Goal: Transaction & Acquisition: Purchase product/service

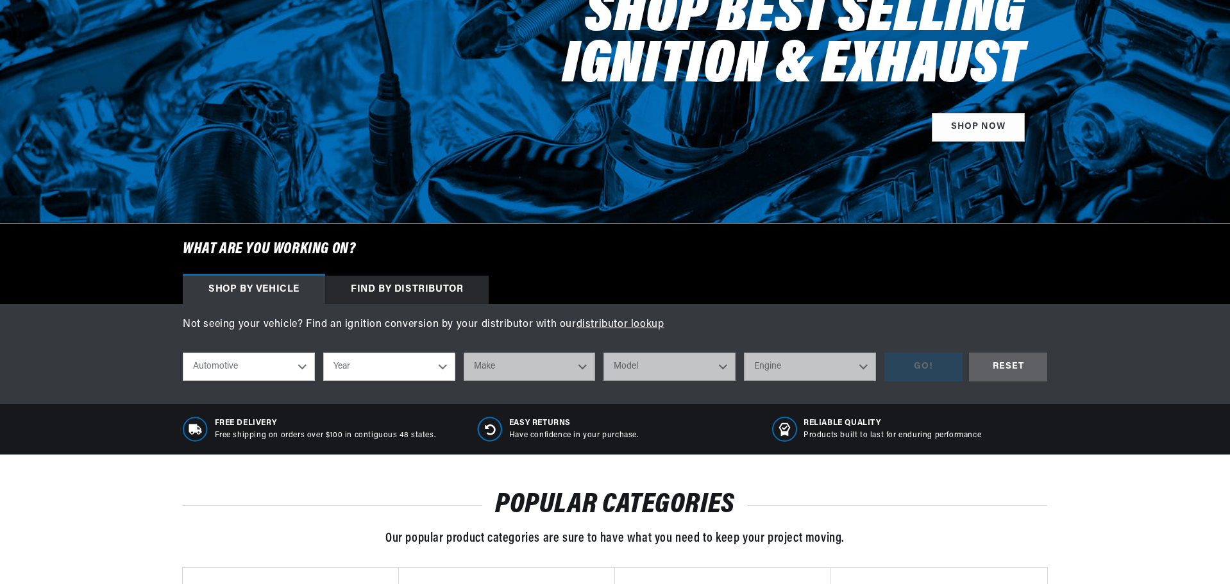
scroll to position [192, 0]
click at [255, 364] on div "Not seeing your vehicle? Find an ignition conversion by your distributor with o…" at bounding box center [615, 354] width 929 height 74
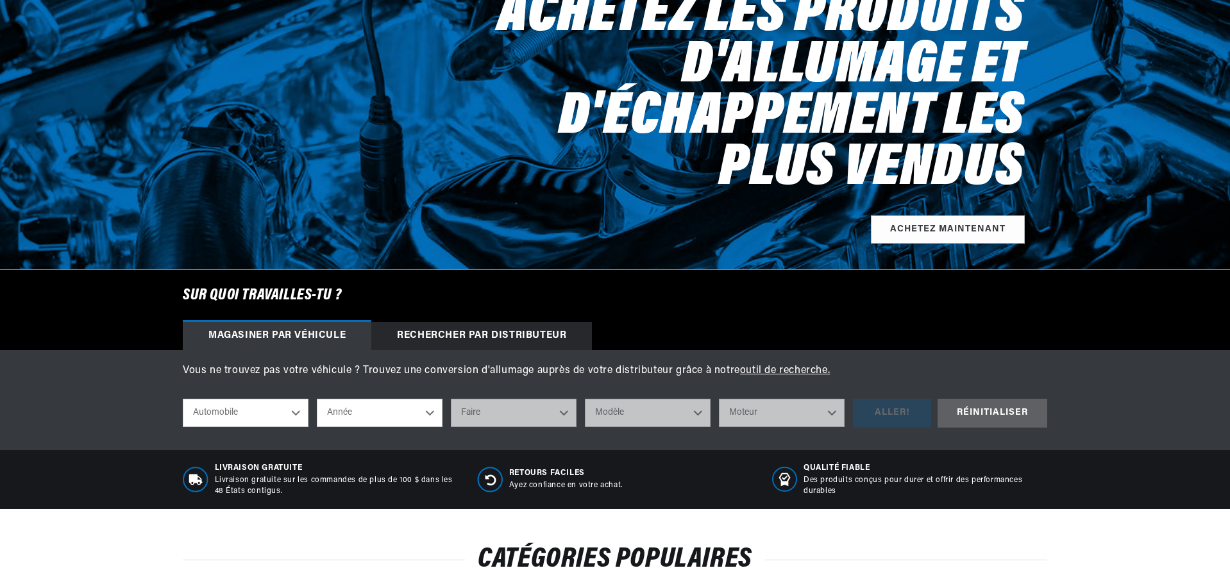
scroll to position [0, 0]
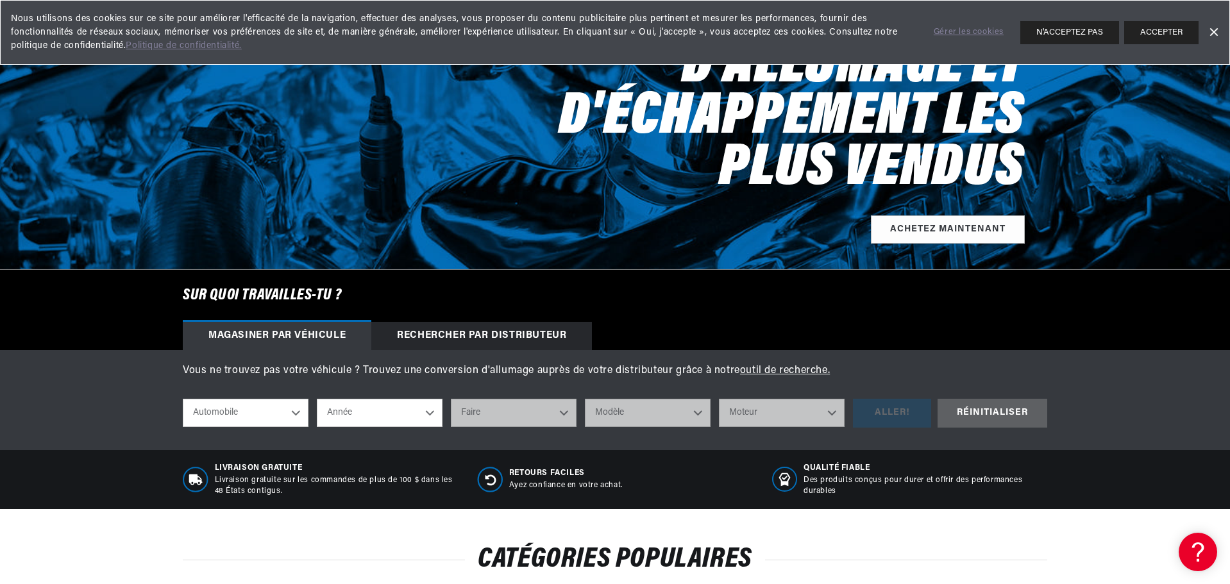
click at [358, 416] on select "Année 2026 2025 2024 2023 2022 2021 2020 2019 2018 2017 2016 2015 2014 2013 201…" at bounding box center [380, 413] width 126 height 28
select select "1969"
click at [317, 400] on select "Année 2026 2025 2024 2023 2022 2021 2020 2019 2018 2017 2016 2015 2014 2013 201…" at bounding box center [380, 413] width 126 height 28
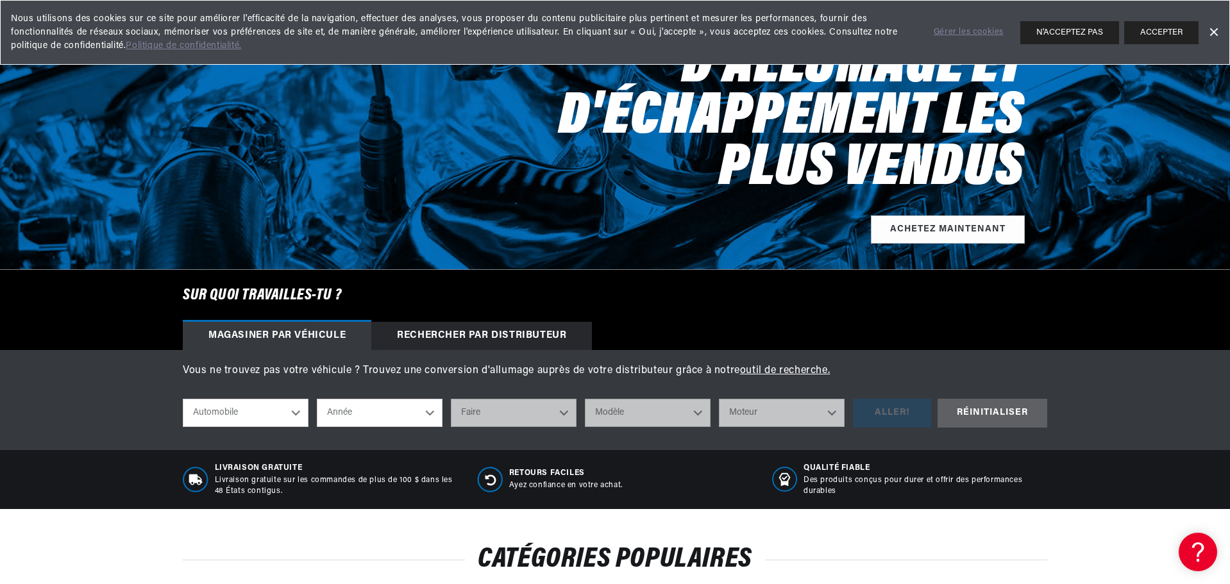
select select "1969"
click at [469, 410] on select "Faire Alfa Romeo American Motors Aston Martin Austin Austin Healey Avanti BMW B…" at bounding box center [514, 413] width 126 height 28
select select "Chevrolet"
click at [451, 400] on select "Faire Alfa Romeo American Motors Aston Martin Austin Austin Healey Avanti BMW B…" at bounding box center [514, 413] width 126 height 28
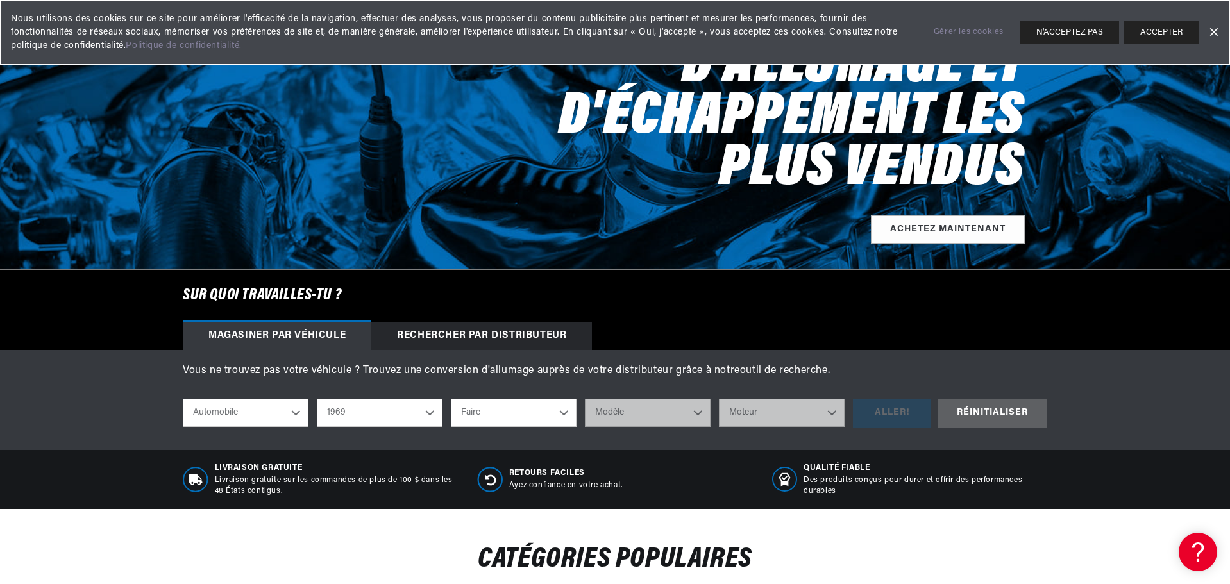
select select "Chevrolet"
click at [647, 415] on select "Modèle Bel Air Biscayne Blazer Brookwood C10 Pickup C10 Suburban C20 Pickup C20…" at bounding box center [648, 413] width 126 height 28
select select "Corvette"
click at [585, 400] on select "Modèle Bel Air Biscayne Blazer Brookwood C10 Pickup C10 Suburban C20 Pickup C20…" at bounding box center [648, 413] width 126 height 28
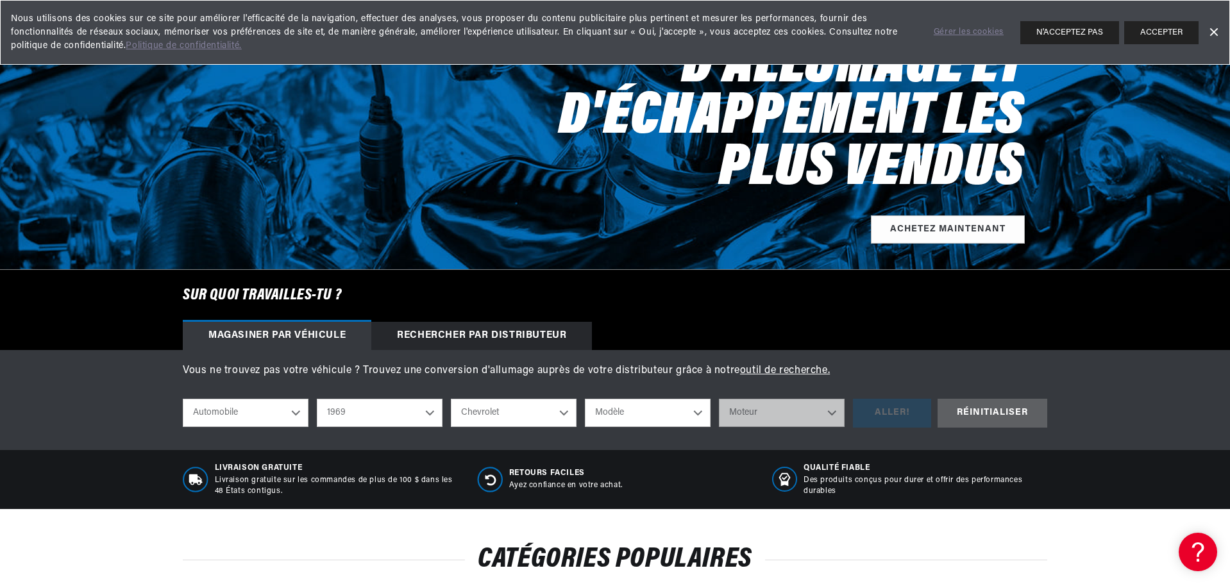
select select "Corvette"
click at [762, 408] on select "Moteur 4.6L 7.4L 327cid / 5.3L 327cid / 5.4L 350cid / 5.7L 396cid / 6.5L 427cid…" at bounding box center [782, 413] width 126 height 28
select select "427cid-7.0L"
click at [719, 400] on select "Moteur 4.6L 7.4L 327cid / 5.3L 327cid / 5.4L 350cid / 5.7L 396cid / 6.5L 427cid…" at bounding box center [782, 413] width 126 height 28
select select "427cid-7.0L"
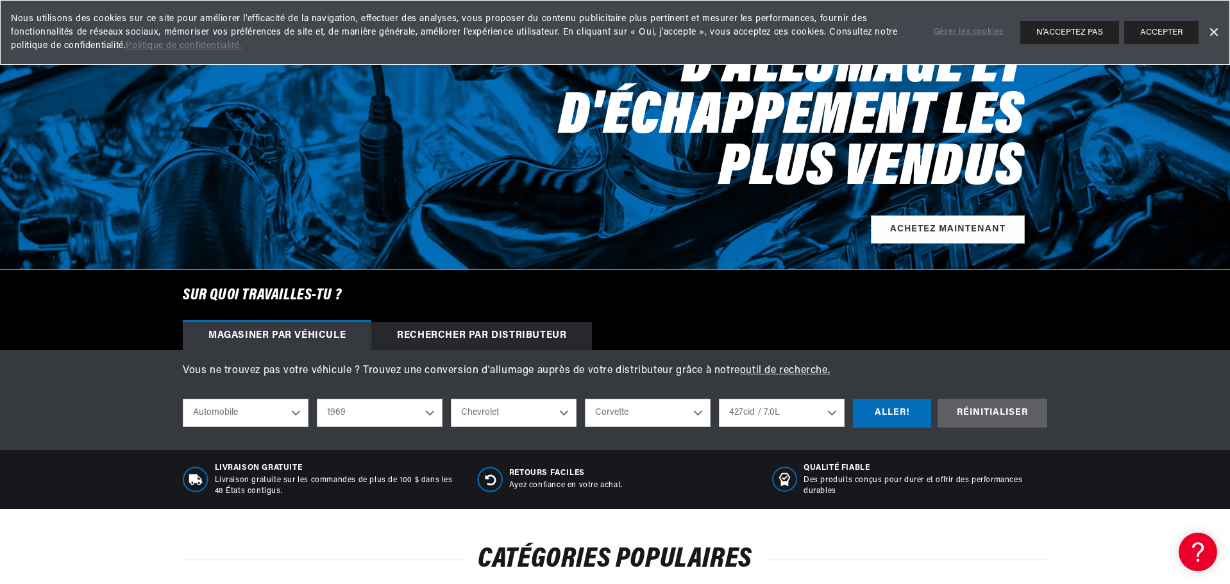
scroll to position [0, 0]
click at [890, 415] on div "ALLER!" at bounding box center [892, 413] width 78 height 29
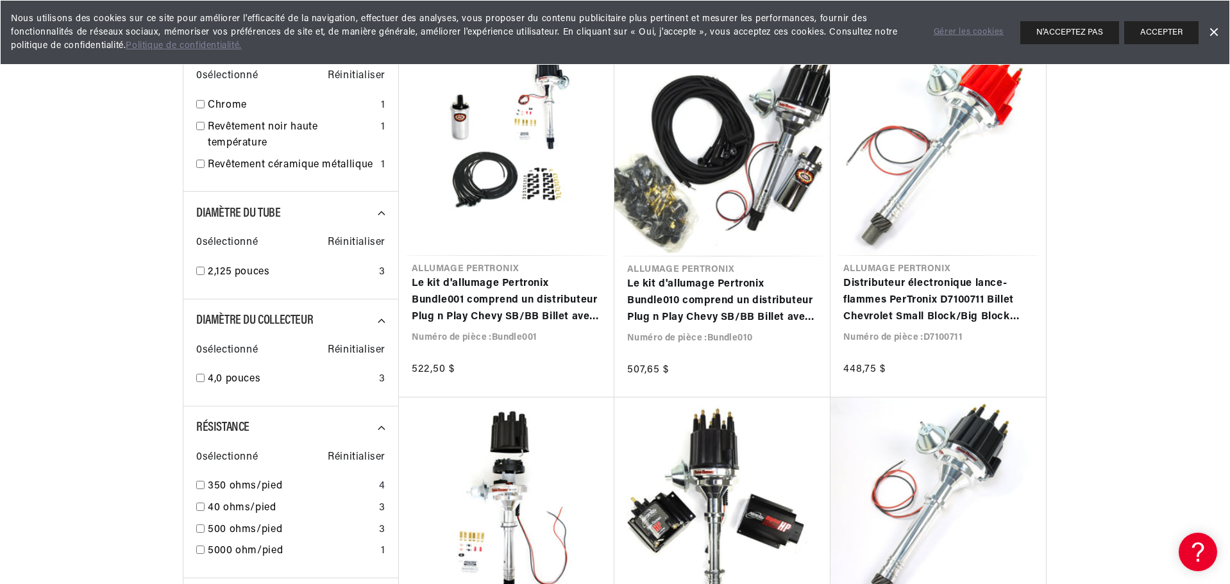
scroll to position [962, 0]
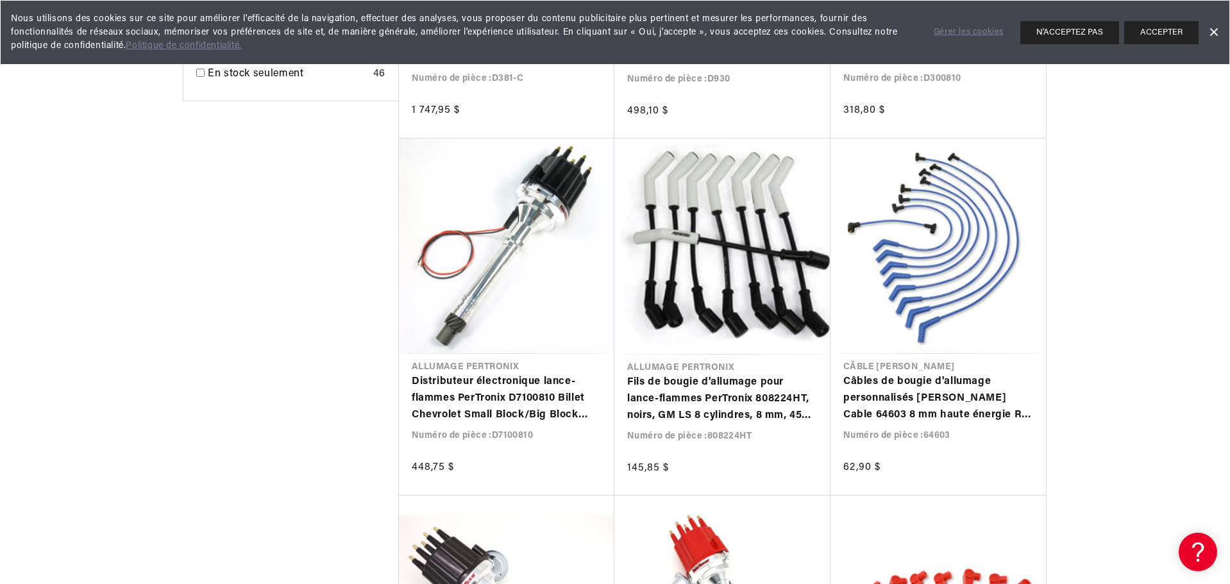
scroll to position [2501, 0]
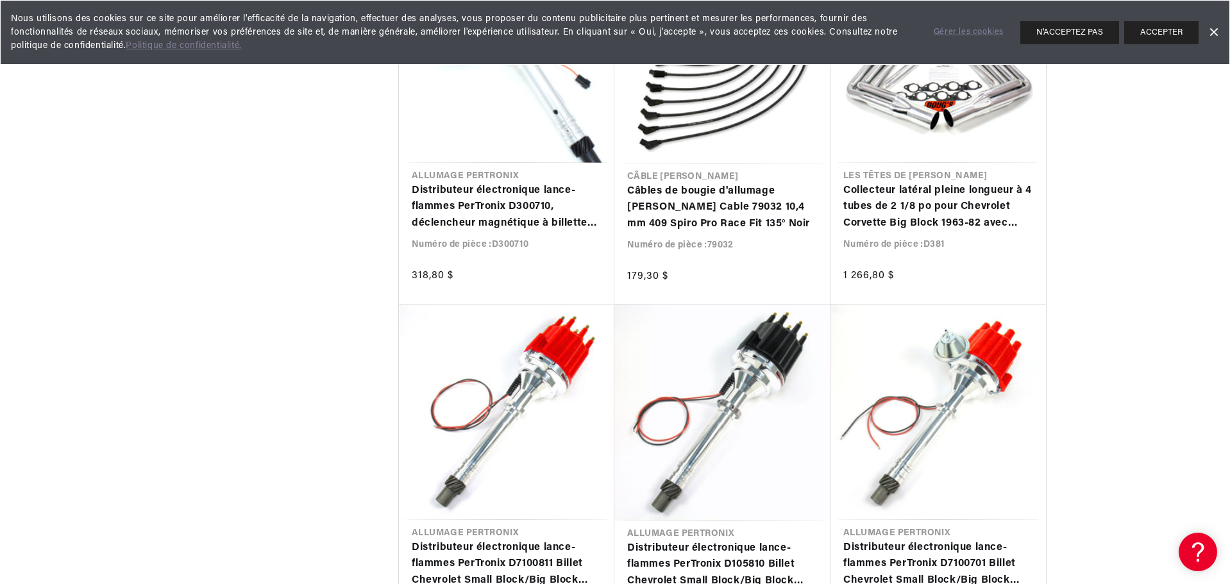
scroll to position [3527, 0]
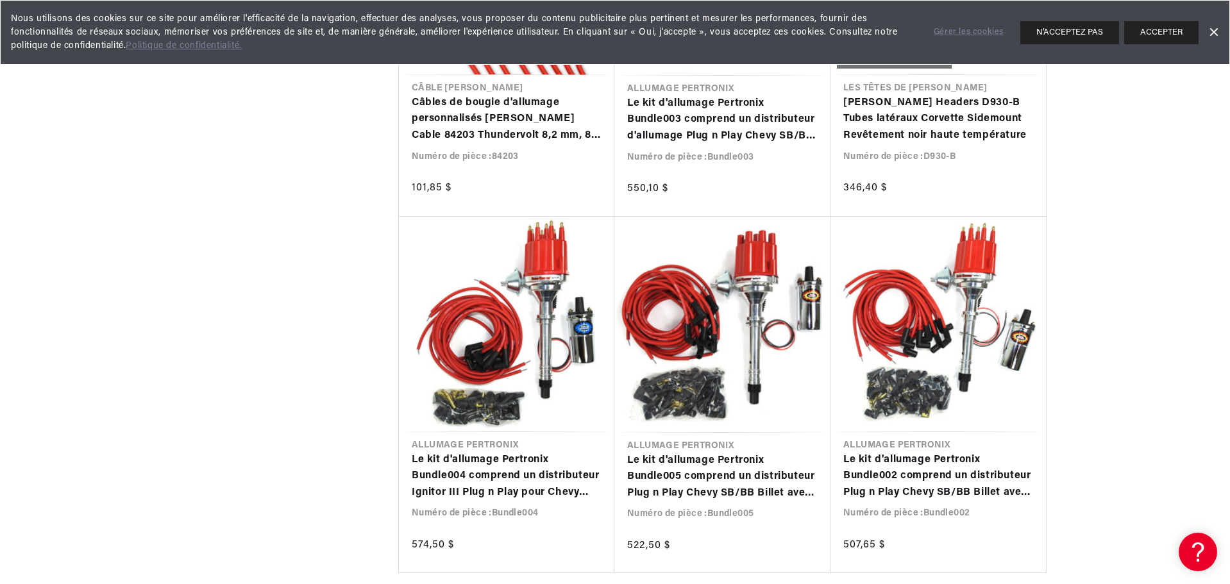
scroll to position [5387, 0]
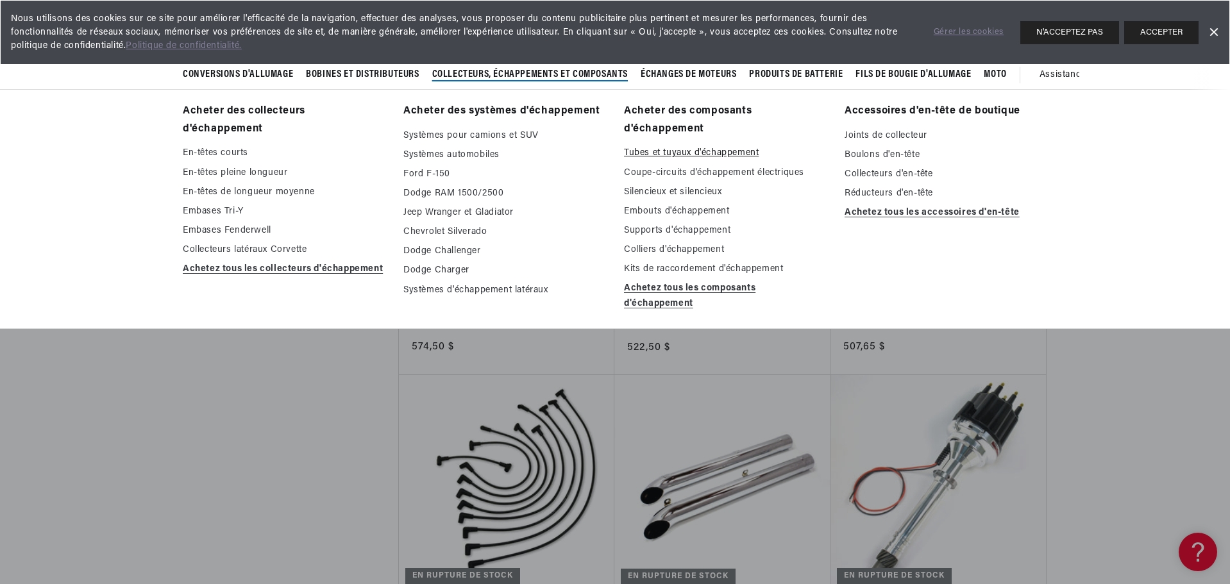
scroll to position [0, 640]
click at [693, 149] on font "Tubes et tuyaux d'échappement" at bounding box center [691, 153] width 135 height 10
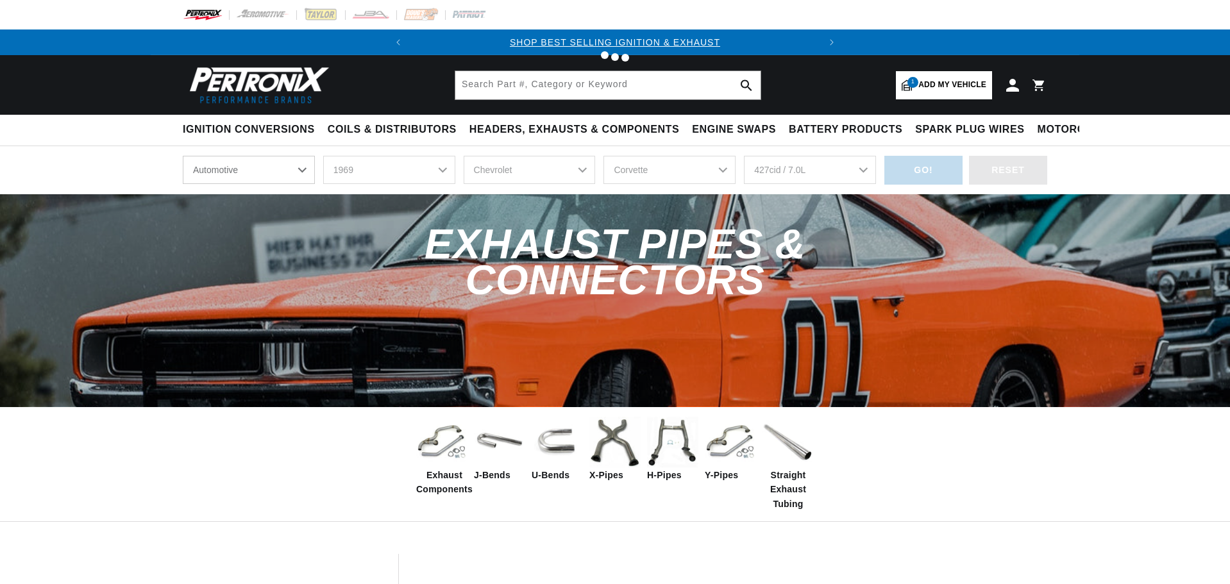
select select "1969"
select select "Chevrolet"
select select "Corvette"
select select "427cid-7.0L"
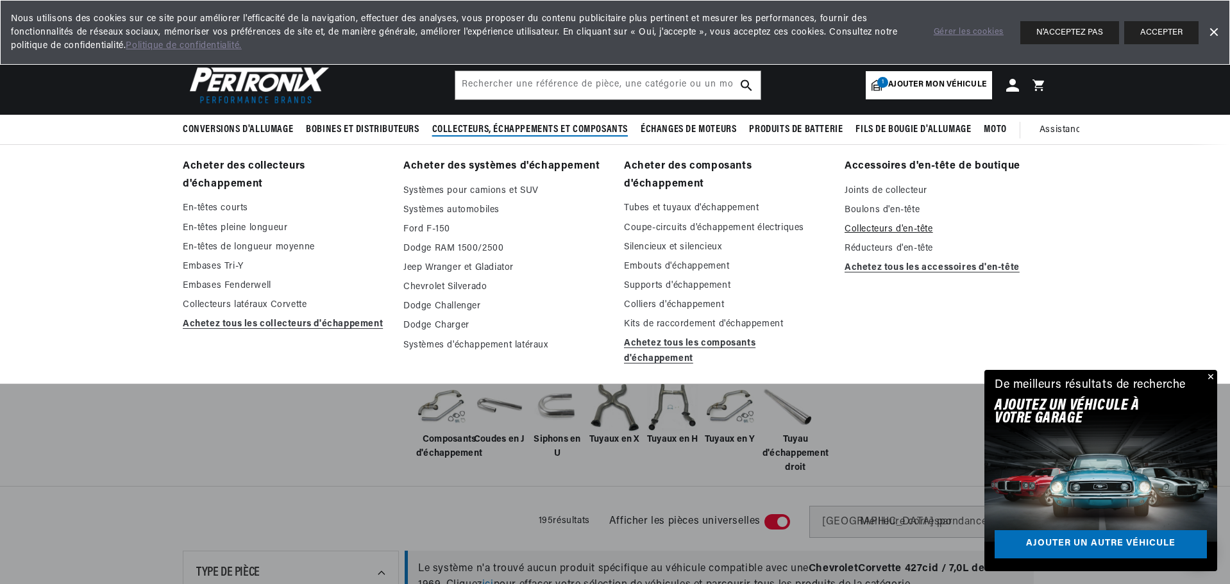
scroll to position [0, 640]
click at [852, 230] on font "Collecteurs d'en-tête" at bounding box center [889, 229] width 89 height 10
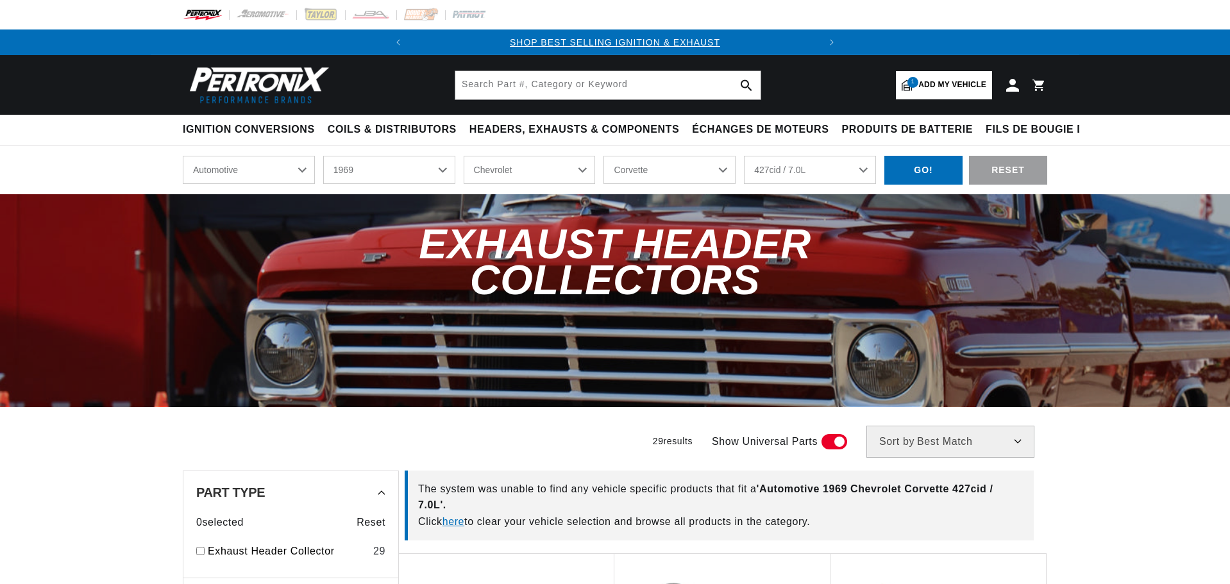
select select "1969"
select select "Chevrolet"
select select "Corvette"
select select "427cid-7.0L"
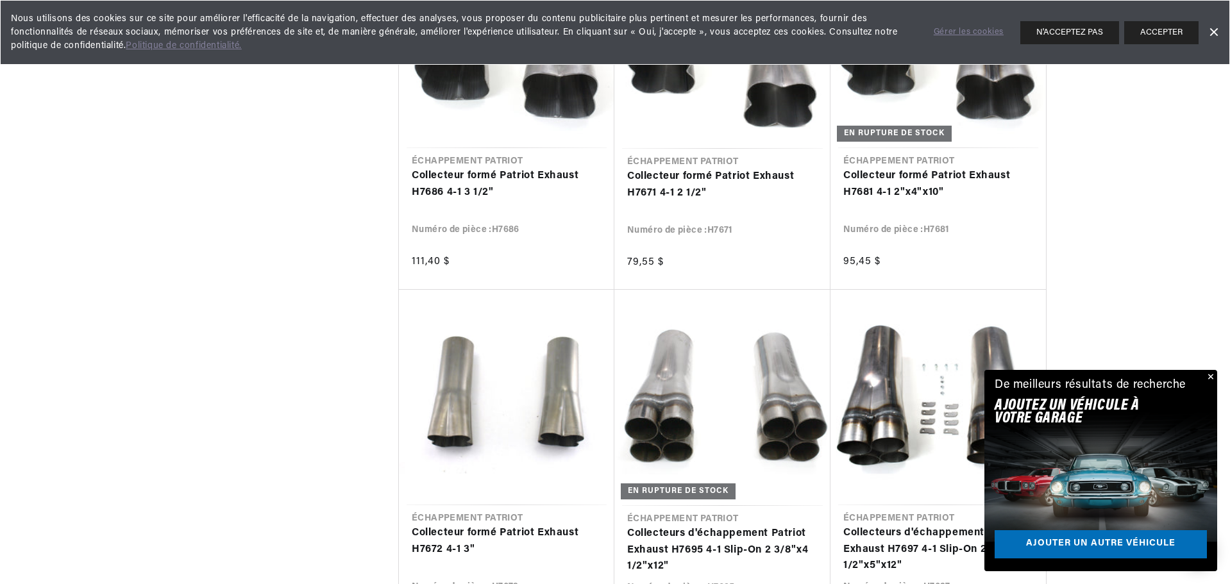
scroll to position [0, 375]
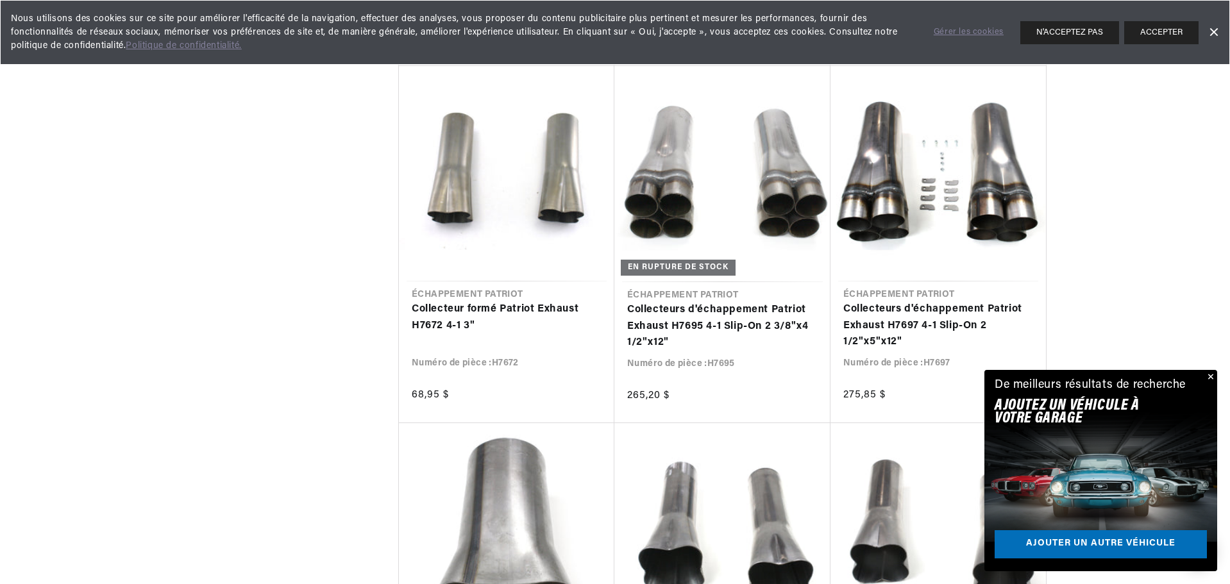
scroll to position [0, 640]
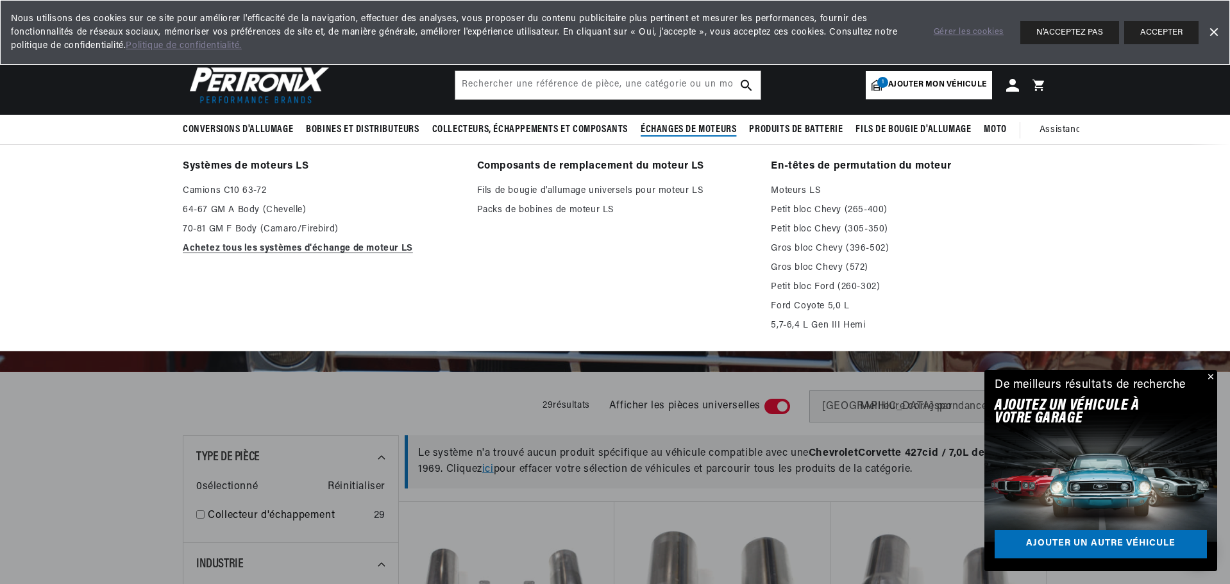
click at [649, 133] on font "Échanges de moteurs" at bounding box center [689, 129] width 96 height 10
click at [786, 249] on font "Gros bloc Chevy (396-502)" at bounding box center [830, 249] width 118 height 10
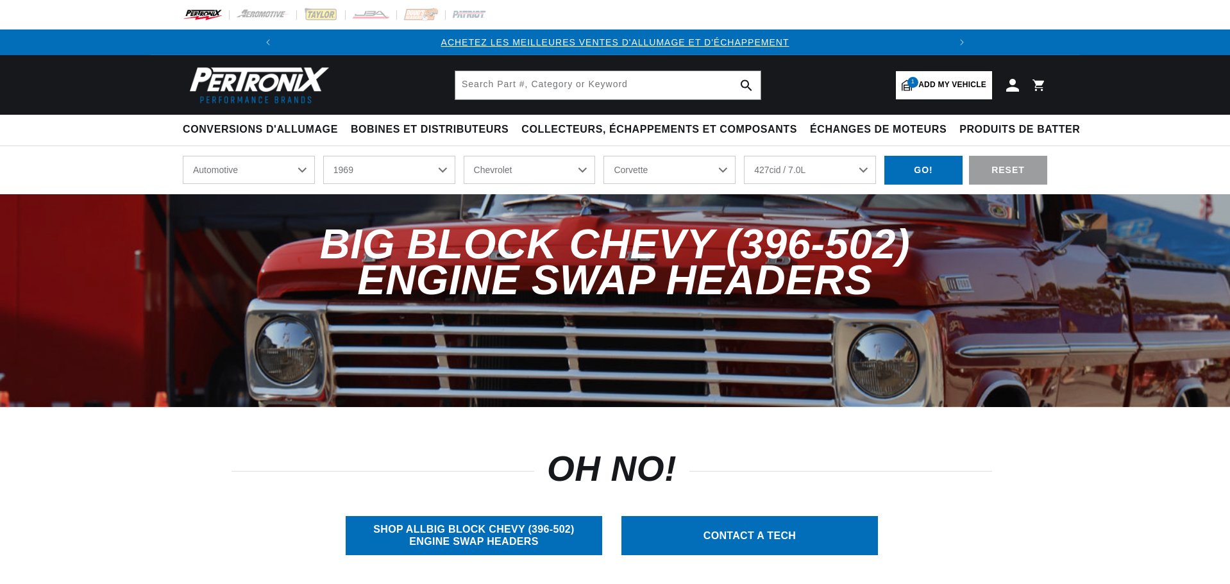
select select "1969"
select select "Chevrolet"
select select "Corvette"
select select "427cid-7.0L"
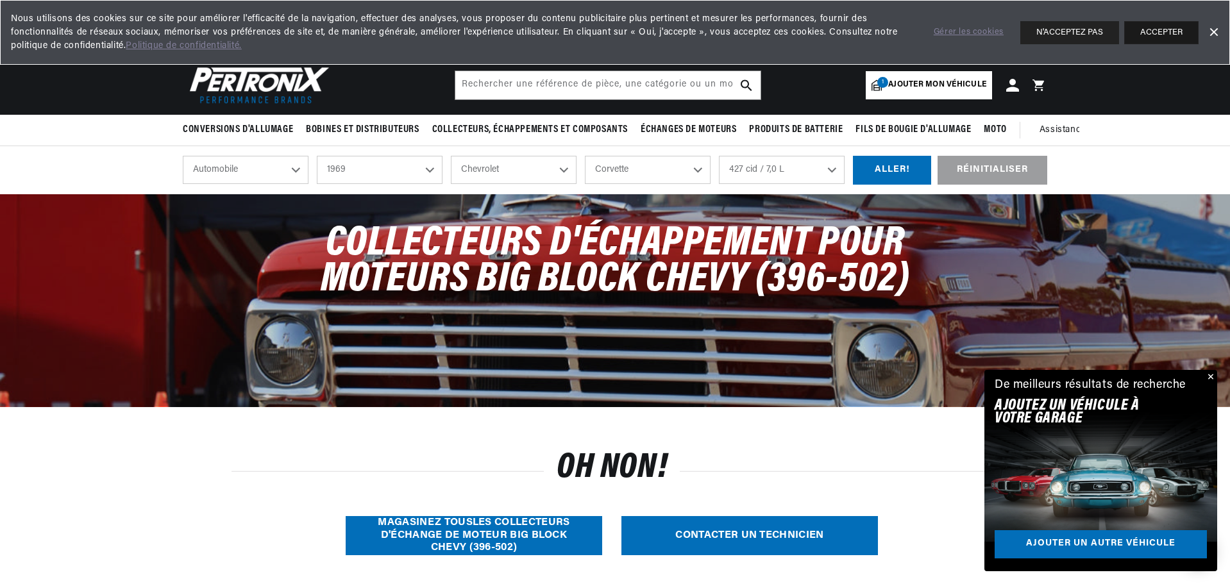
click at [1151, 31] on font "ACCEPTER" at bounding box center [1161, 32] width 42 height 8
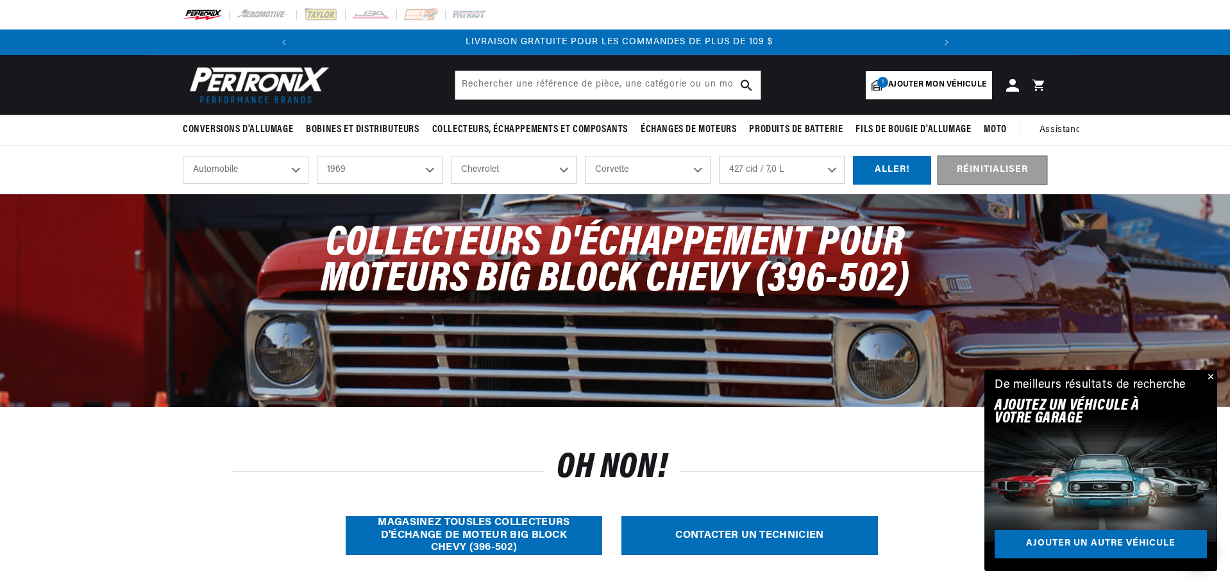
scroll to position [0, 640]
click at [904, 166] on div "ALLER!" at bounding box center [892, 170] width 78 height 29
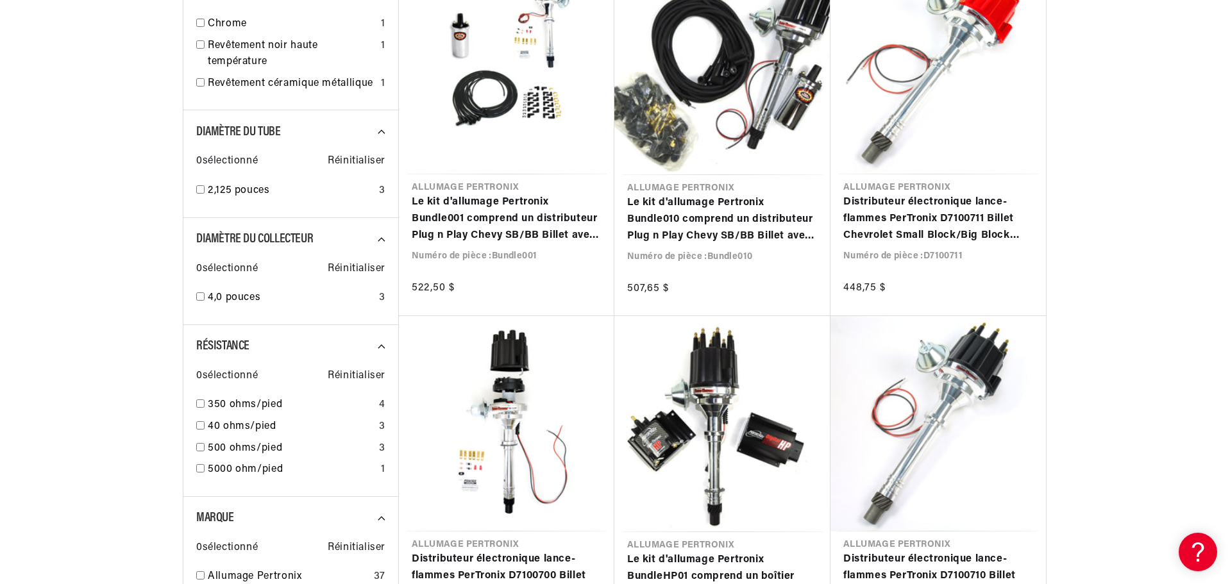
scroll to position [1026, 0]
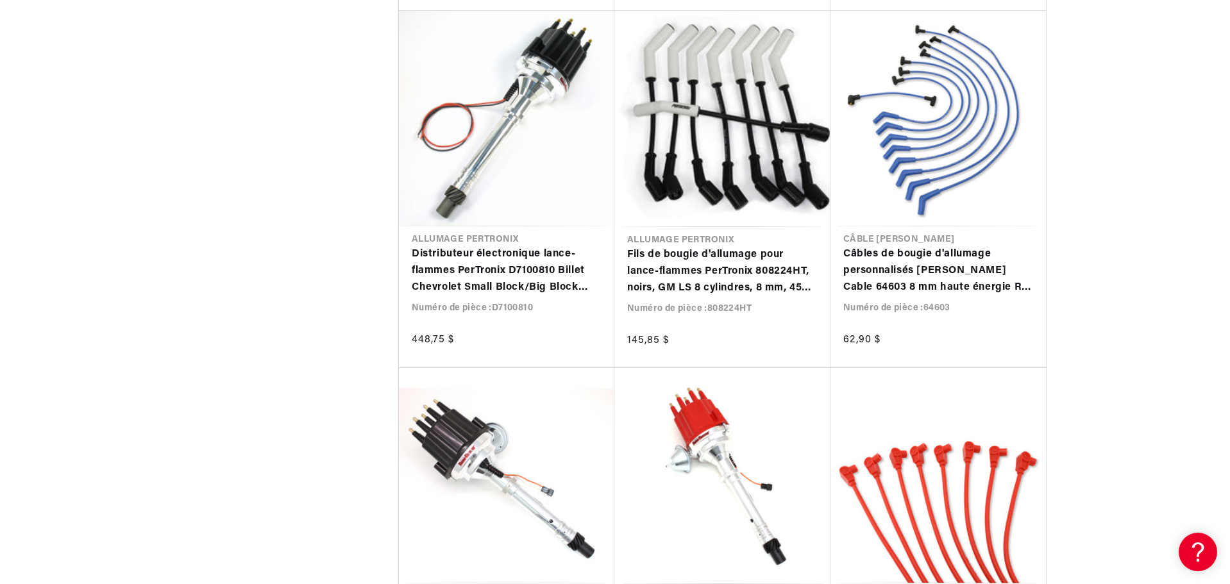
scroll to position [0, 638]
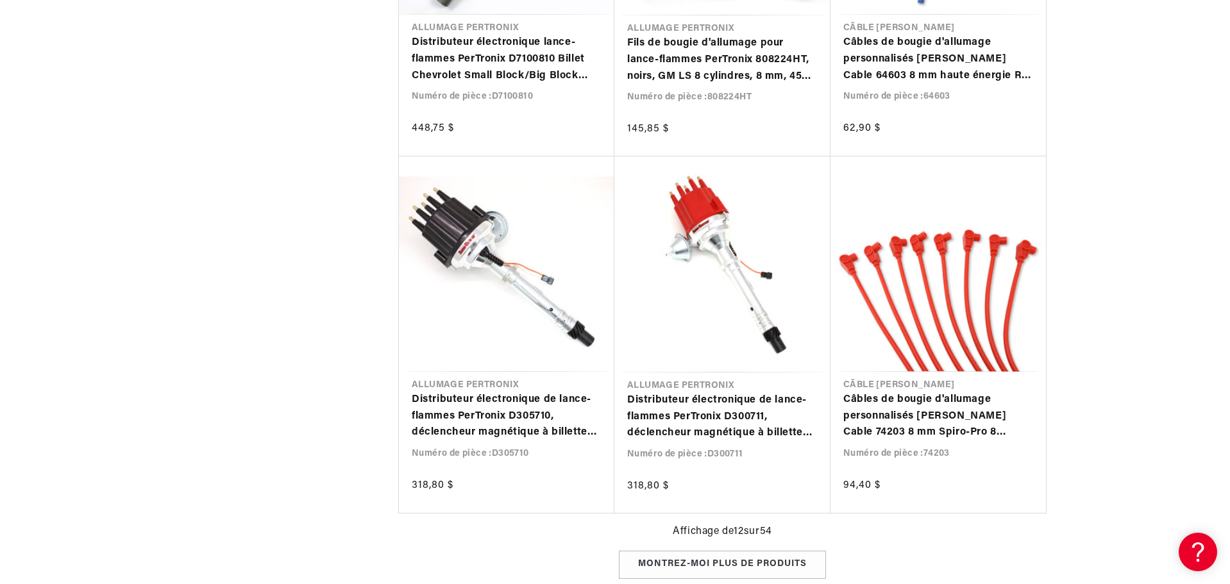
scroll to position [0, 640]
